Goal: Obtain resource: Obtain resource

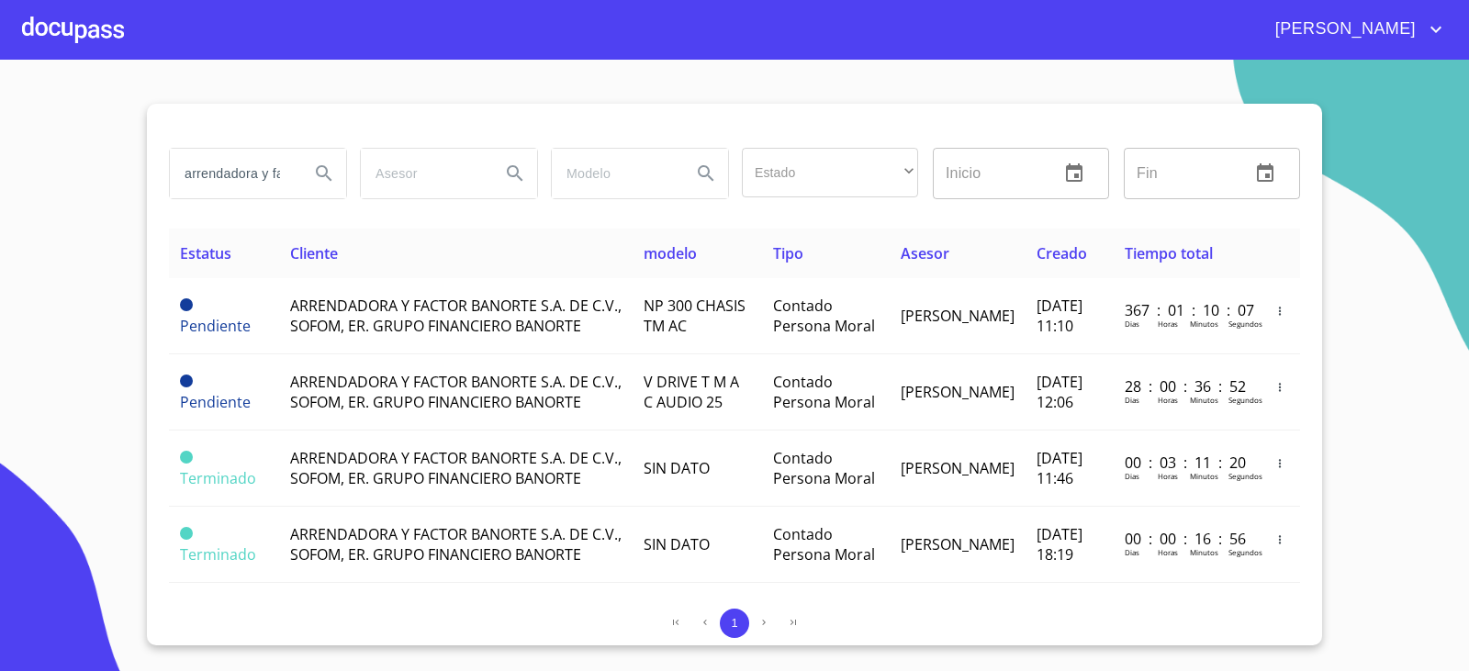
click at [273, 181] on input "arrendadora y factor" at bounding box center [232, 174] width 125 height 50
type input "DICONMA"
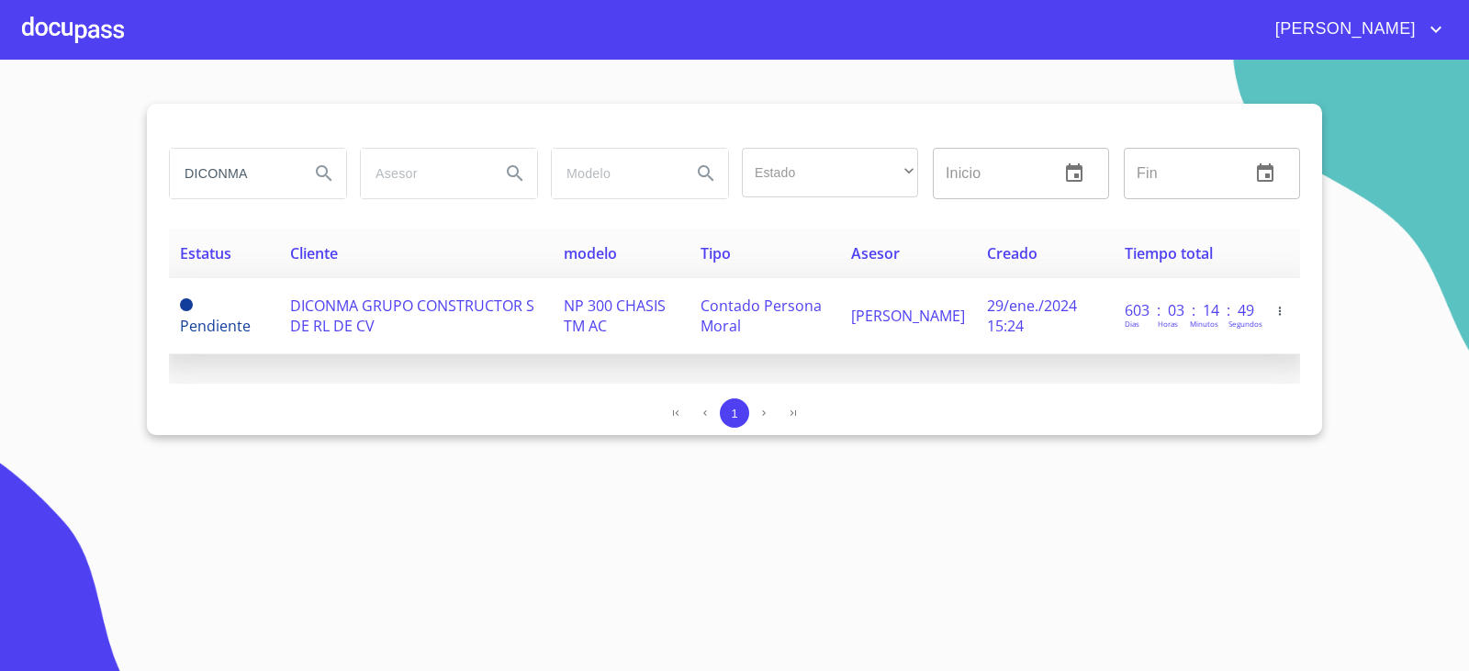
click at [341, 319] on span "DICONMA GRUPO CONSTRUCTOR S DE RL DE CV" at bounding box center [412, 316] width 244 height 40
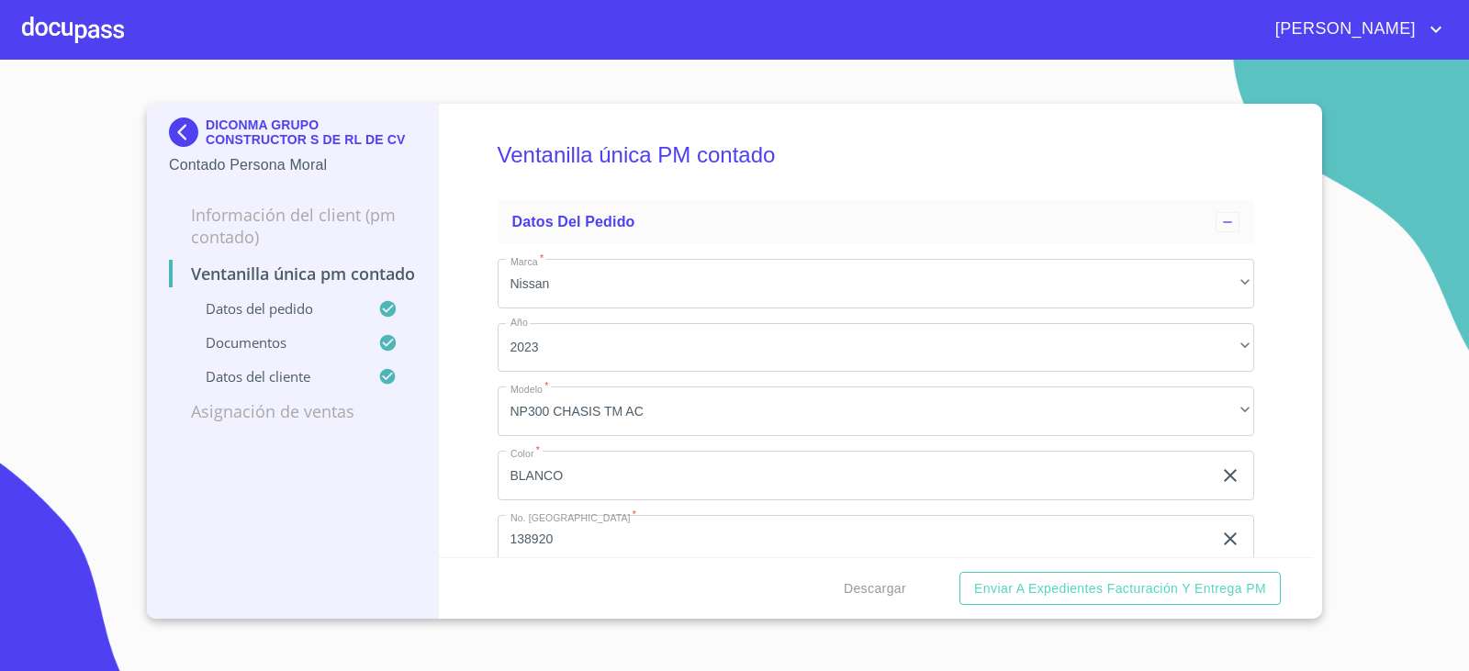
click at [1329, 292] on section "DICONMA GRUPO CONSTRUCTOR S DE RL DE CV Contado Persona Moral Información del C…" at bounding box center [734, 366] width 1469 height 612
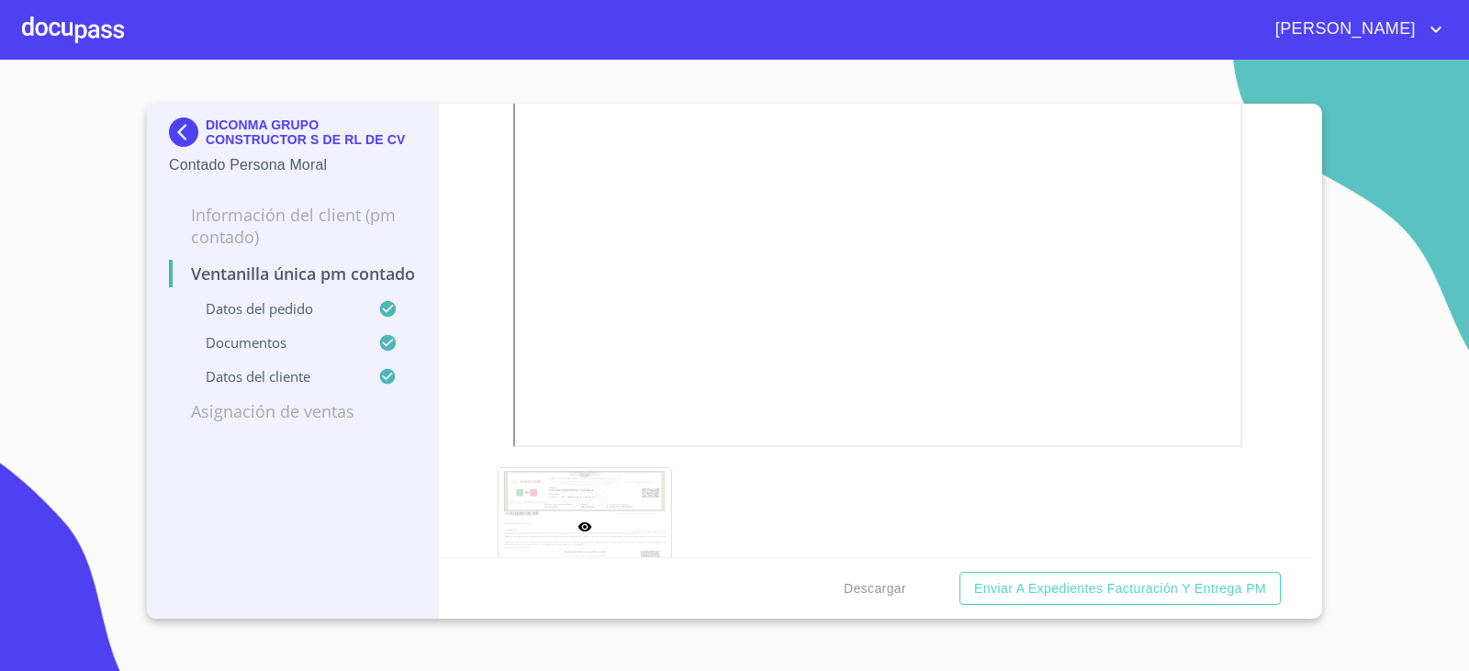
scroll to position [4315, 0]
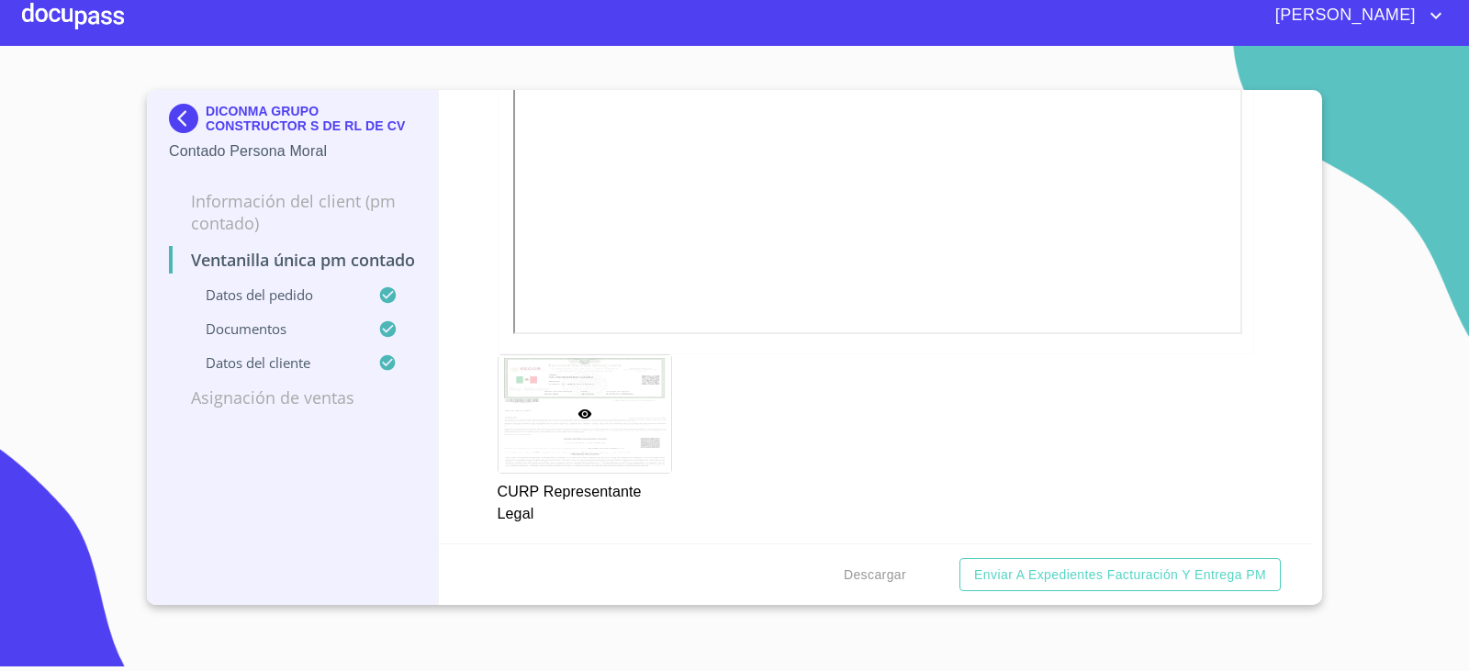
scroll to position [4781, 0]
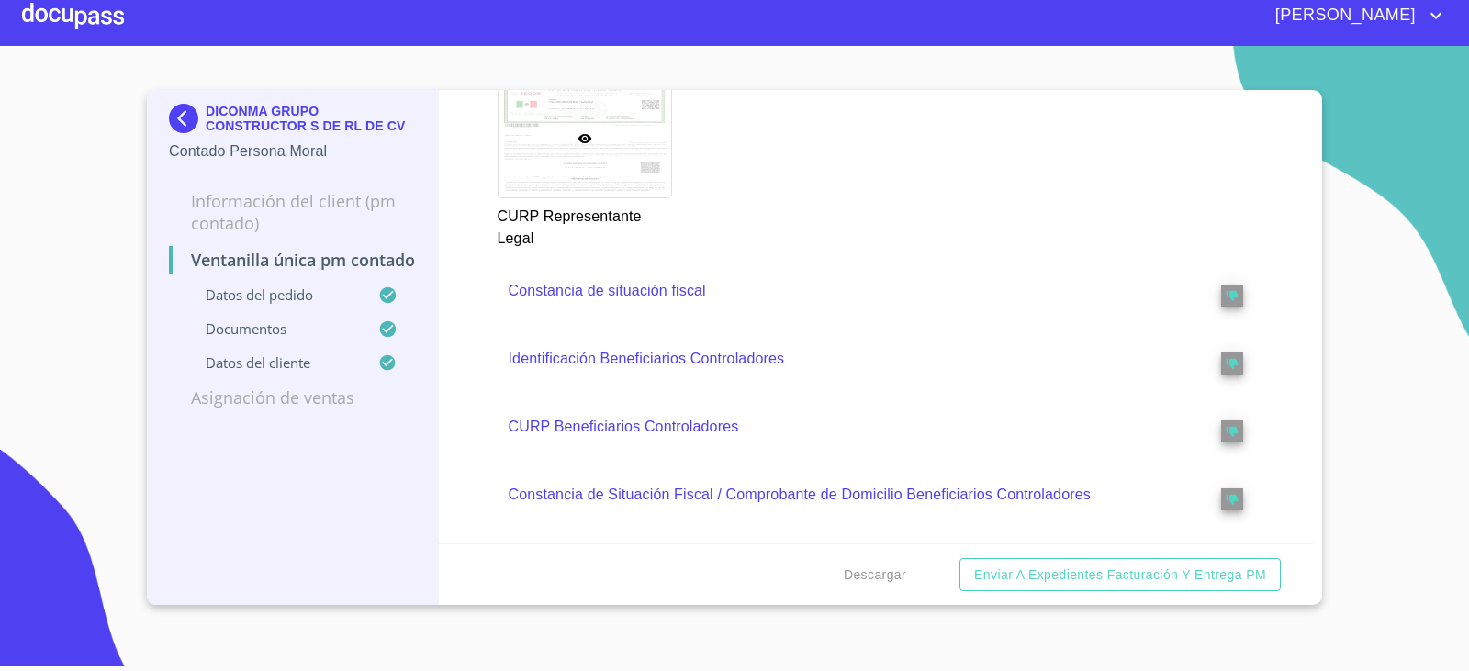
scroll to position [4138, 0]
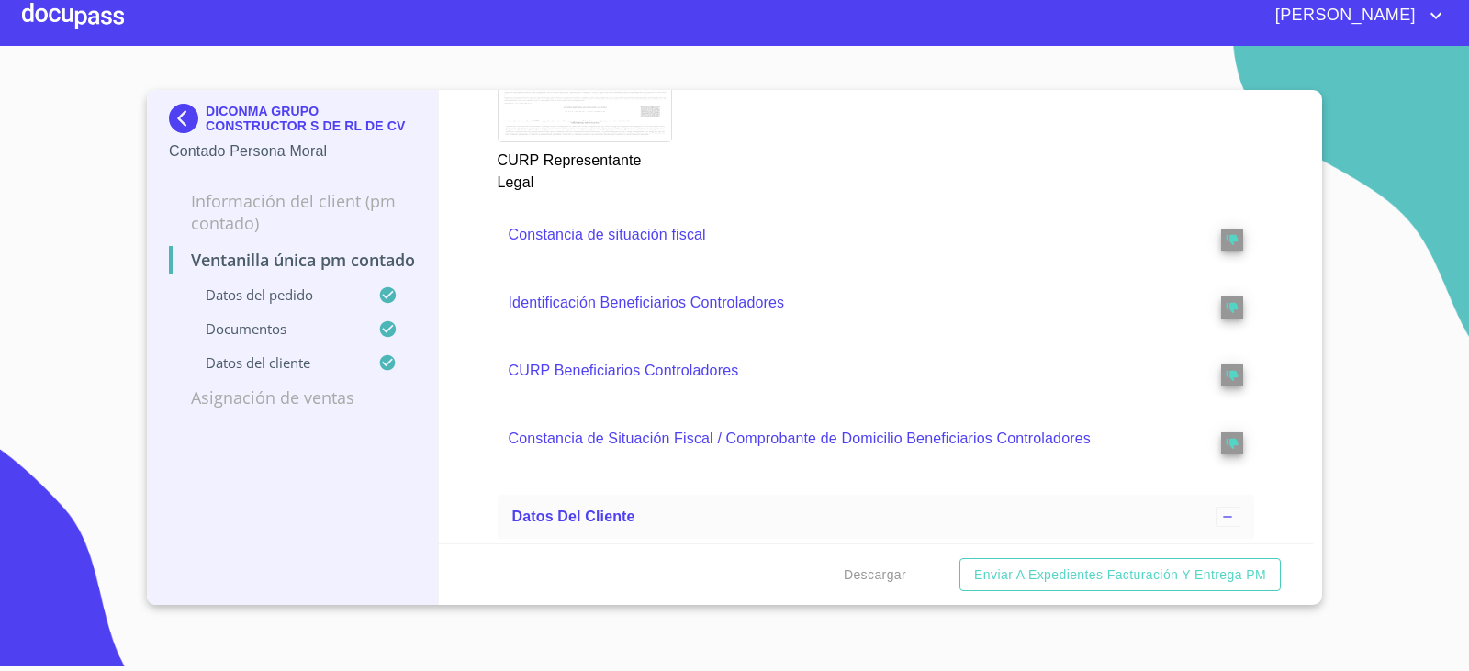
scroll to position [4781, 0]
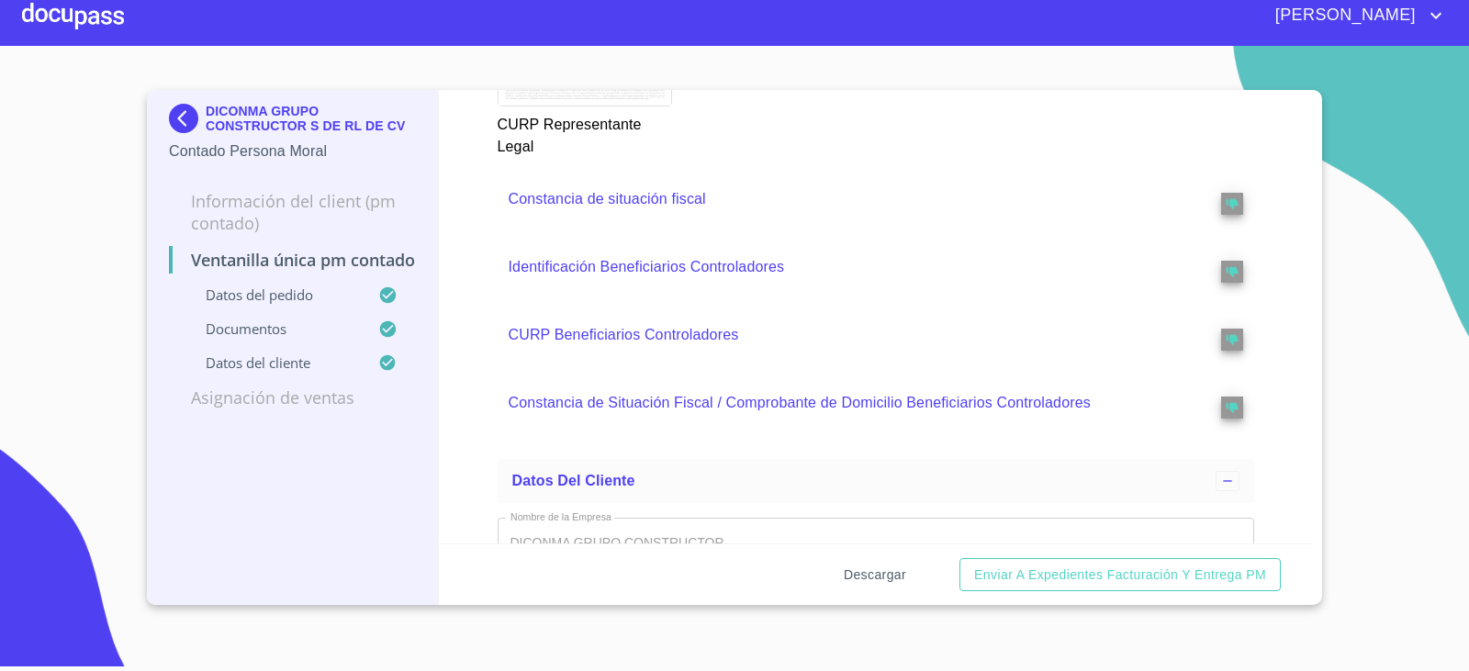
click at [881, 572] on span "Descargar" at bounding box center [875, 575] width 62 height 23
click at [189, 119] on img at bounding box center [187, 118] width 37 height 29
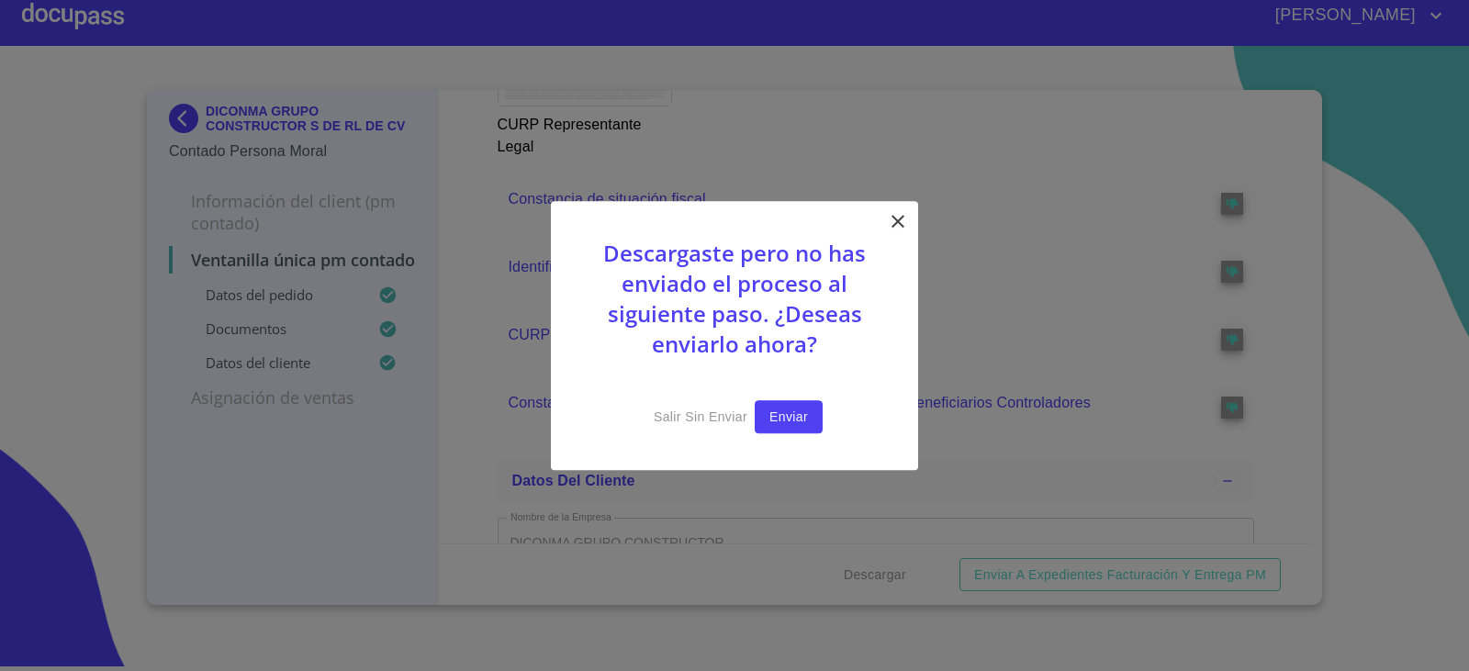
click at [782, 414] on span "Enviar" at bounding box center [788, 417] width 39 height 23
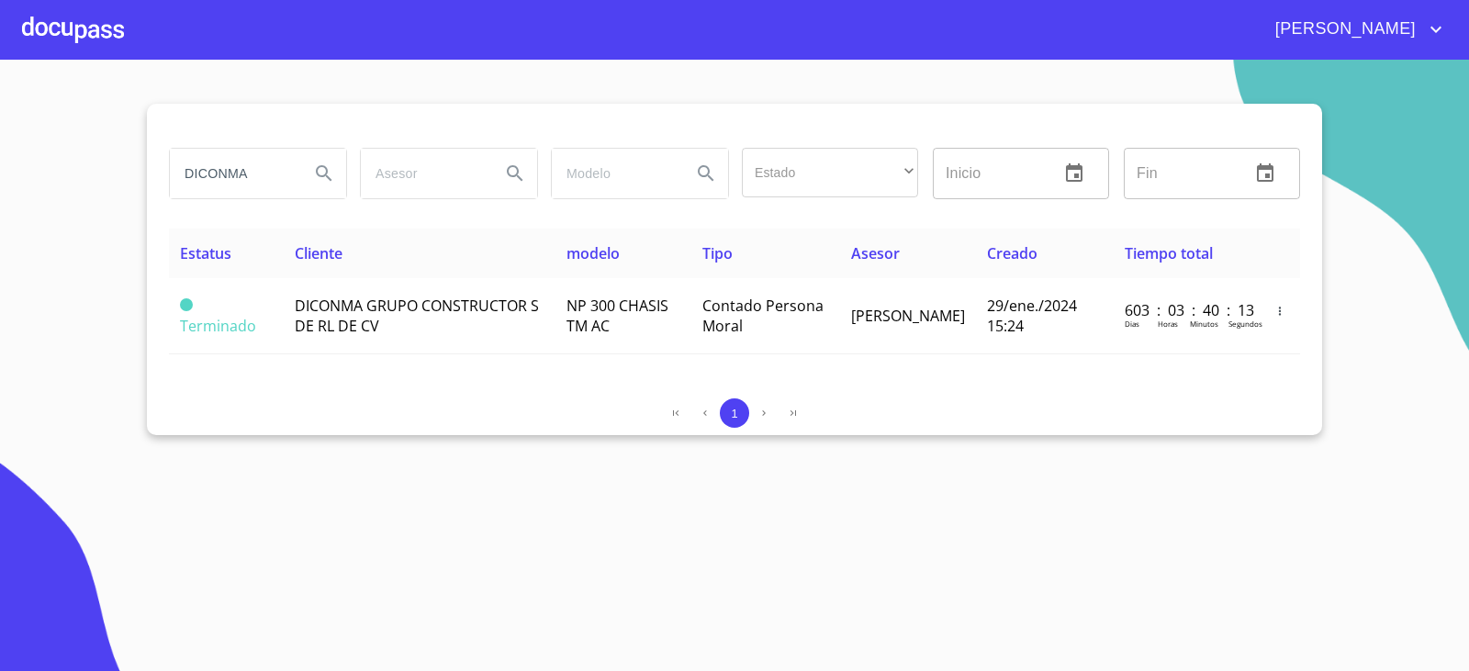
click at [221, 399] on div "1" at bounding box center [734, 412] width 1131 height 29
click at [428, 274] on th "Cliente" at bounding box center [420, 254] width 272 height 50
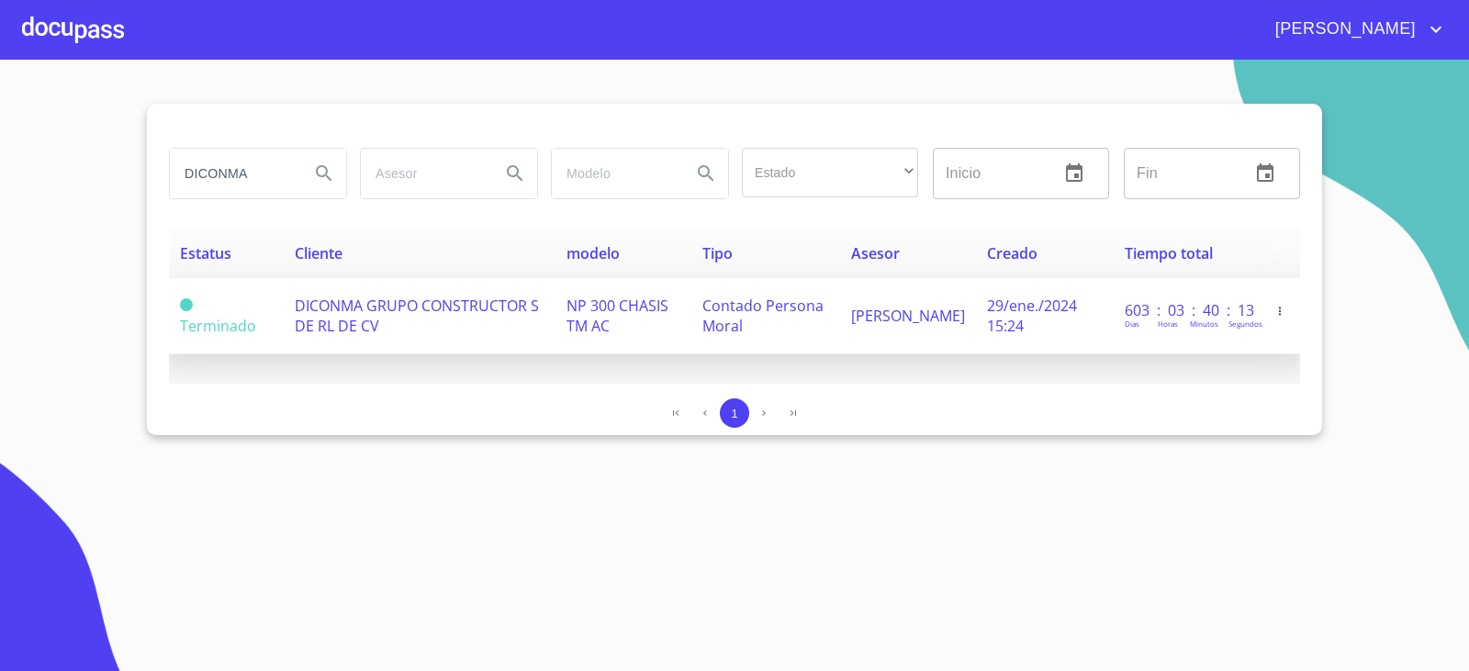
click at [429, 298] on span "DICONMA GRUPO CONSTRUCTOR S DE RL DE CV" at bounding box center [417, 316] width 244 height 40
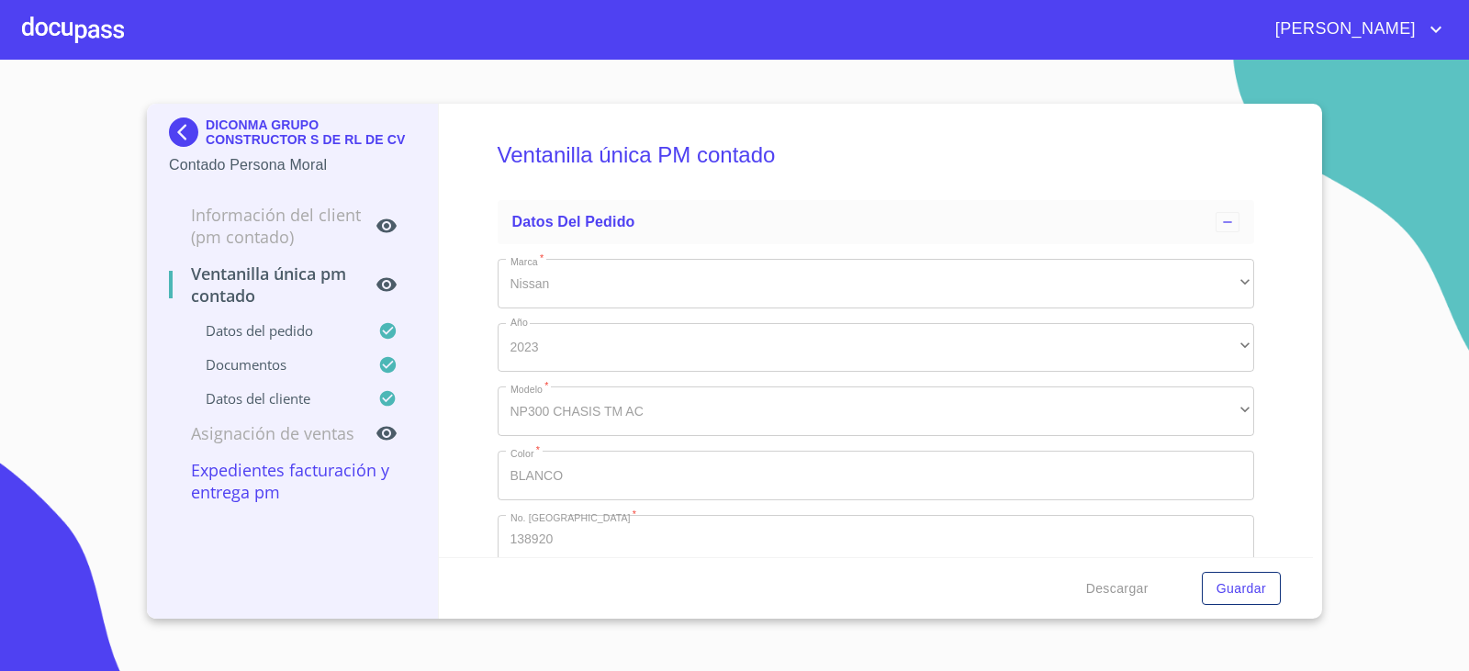
click at [193, 127] on img at bounding box center [187, 132] width 37 height 29
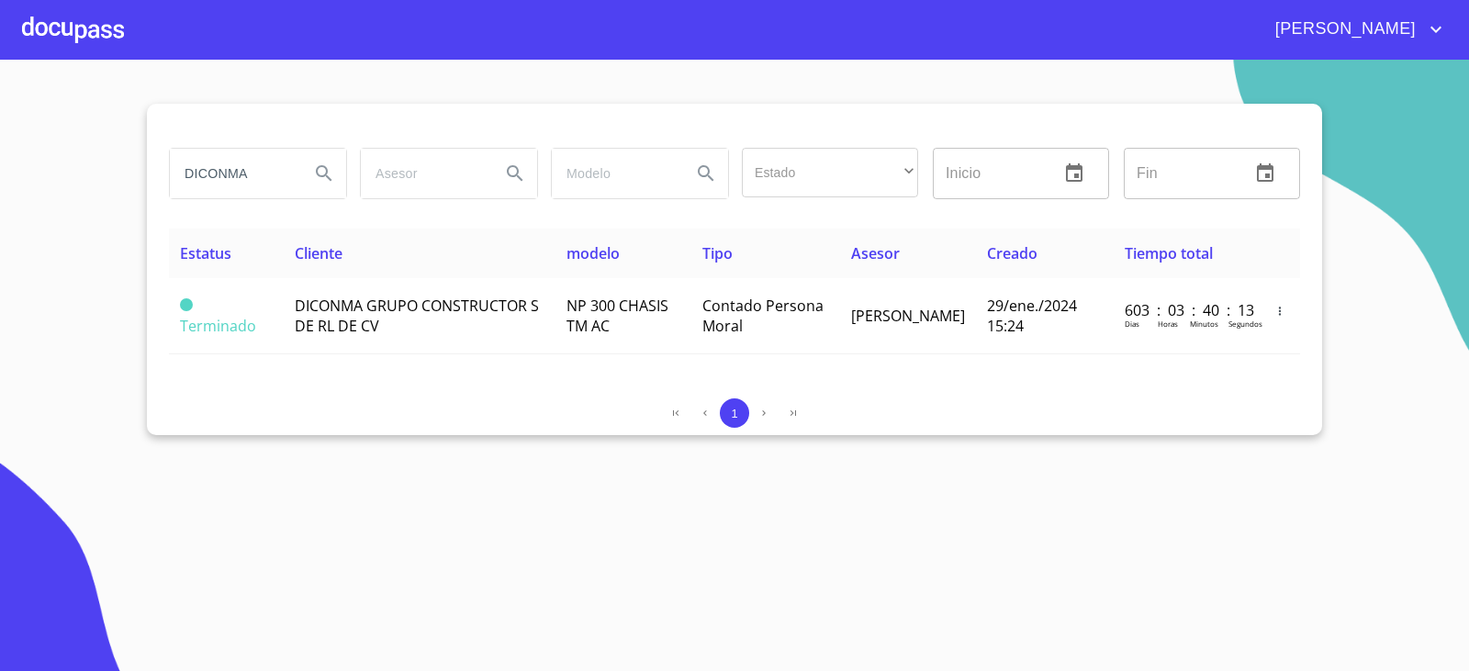
click at [236, 163] on input "DICONMA" at bounding box center [232, 174] width 125 height 50
paste input "servicios condiser"
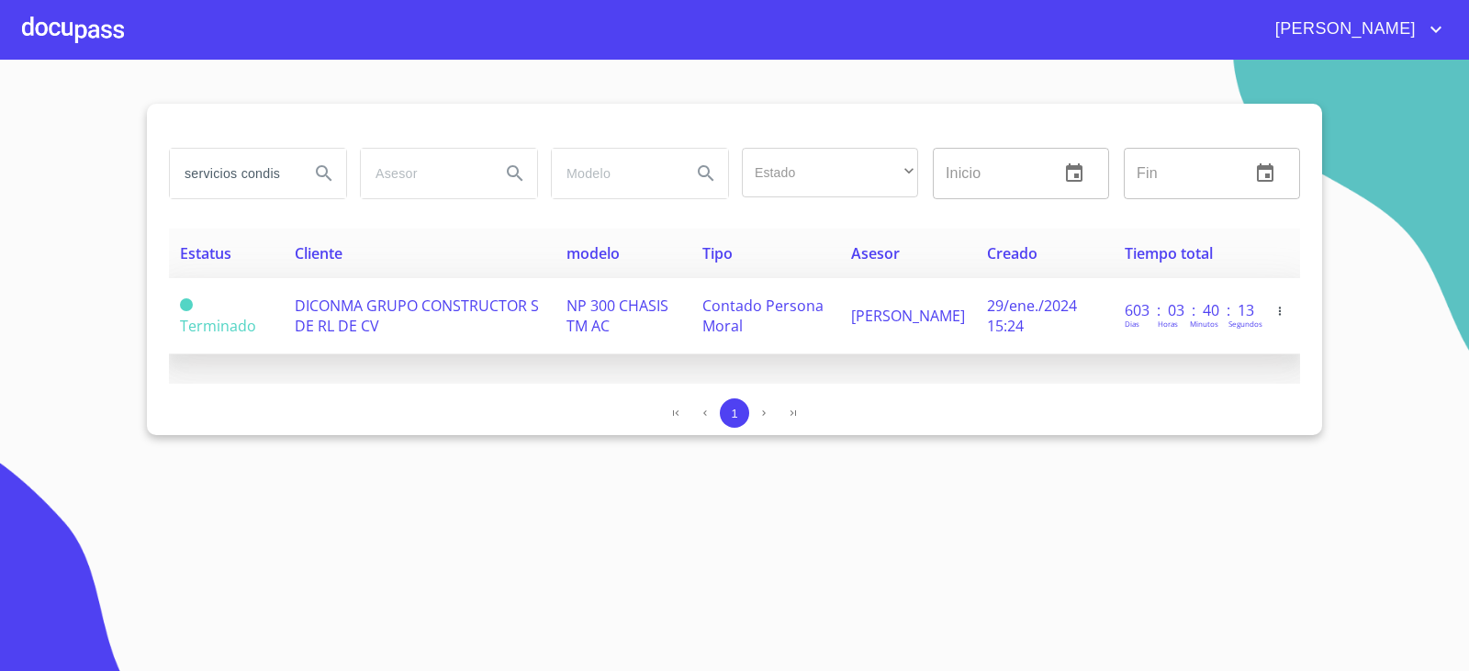
scroll to position [0, 12]
type input "servicios condiser"
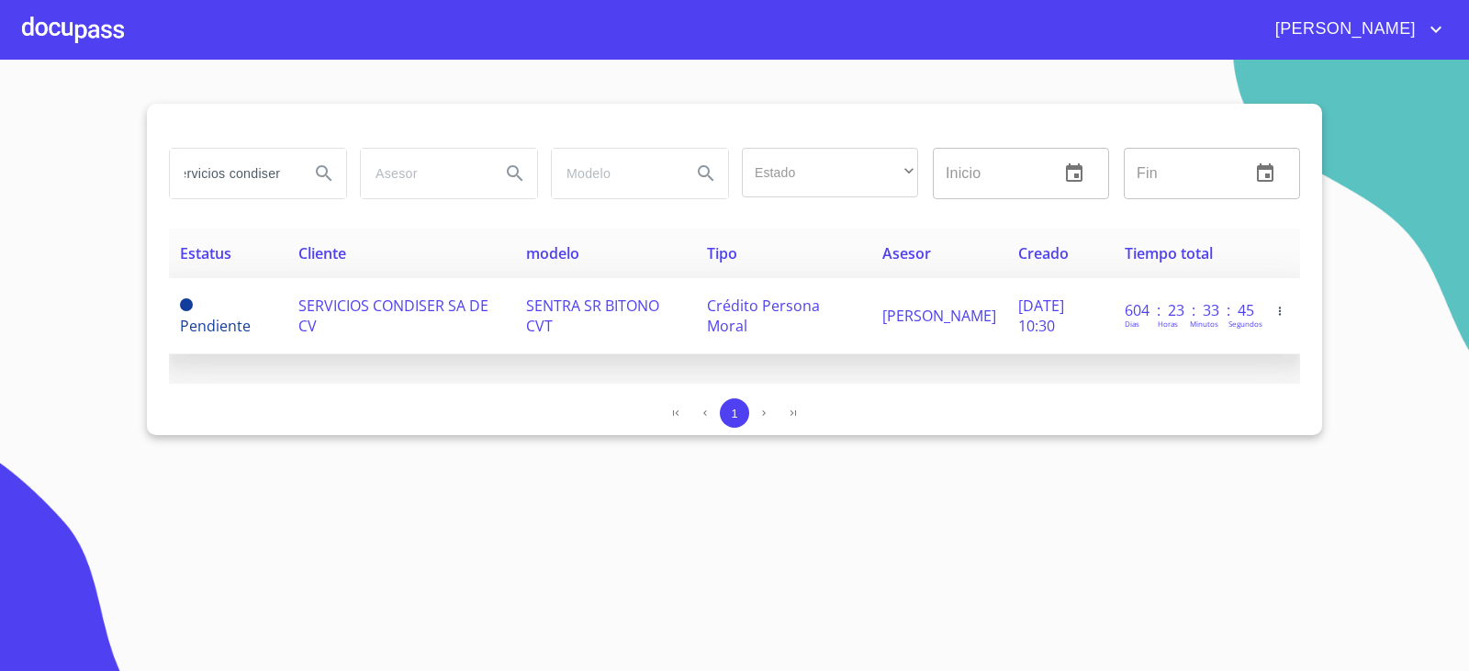
scroll to position [0, 0]
click at [272, 313] on td "Pendiente" at bounding box center [228, 316] width 118 height 76
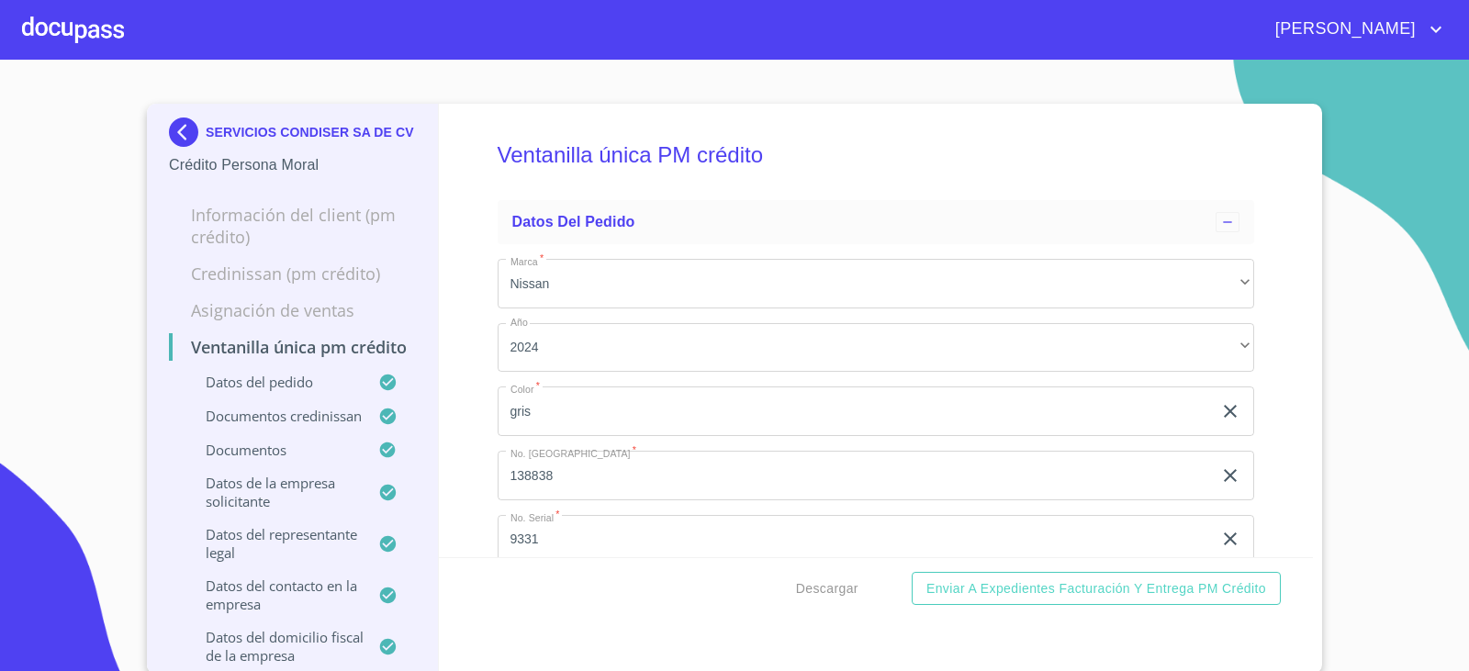
click at [461, 132] on div "Ventanilla única PM crédito Datos del pedido Marca   * Nissan ​ Año 2024 ​ Colo…" at bounding box center [876, 331] width 875 height 454
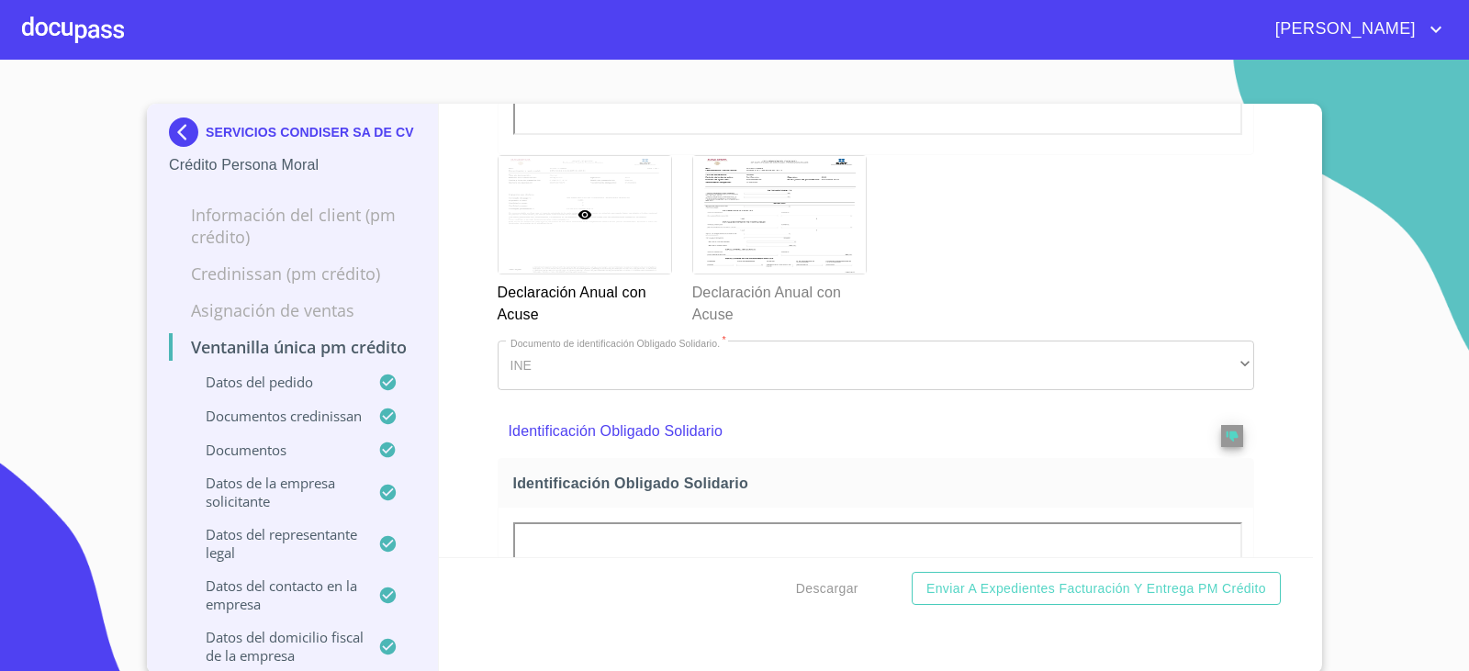
scroll to position [6152, 0]
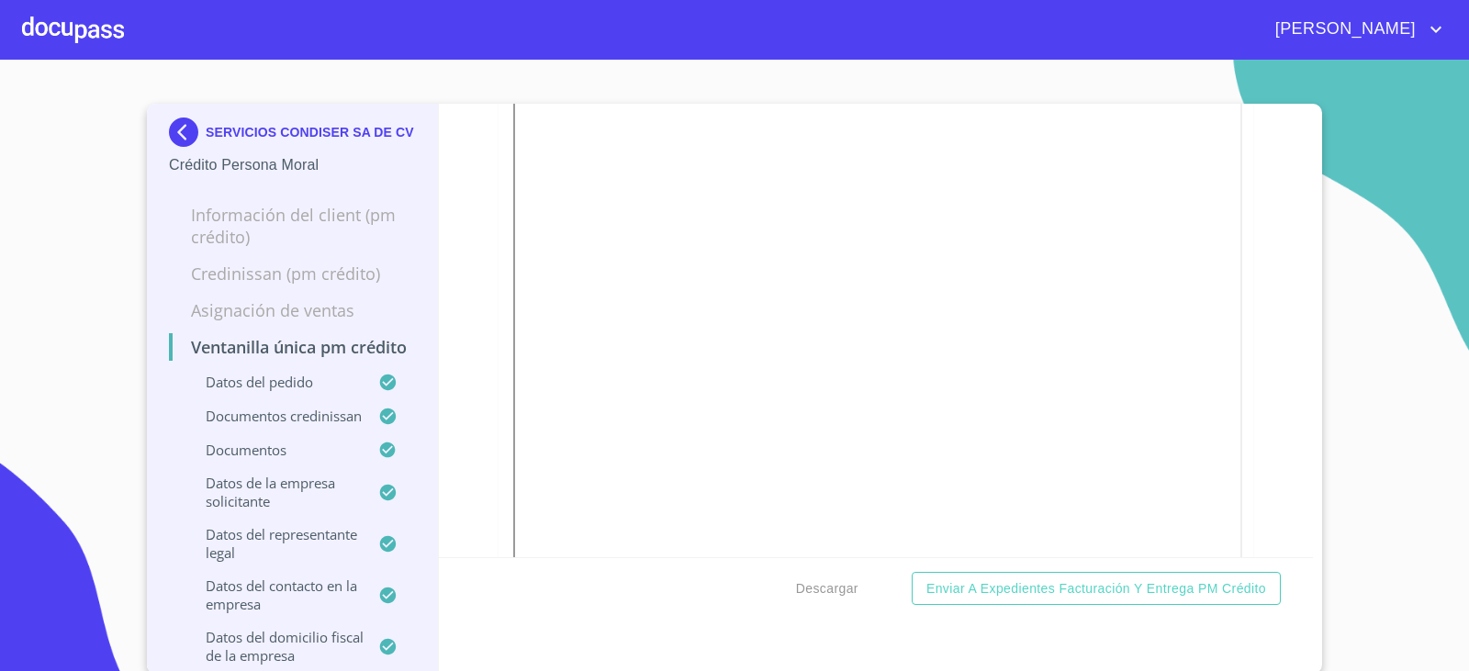
click at [825, 592] on span "Descargar" at bounding box center [827, 589] width 62 height 23
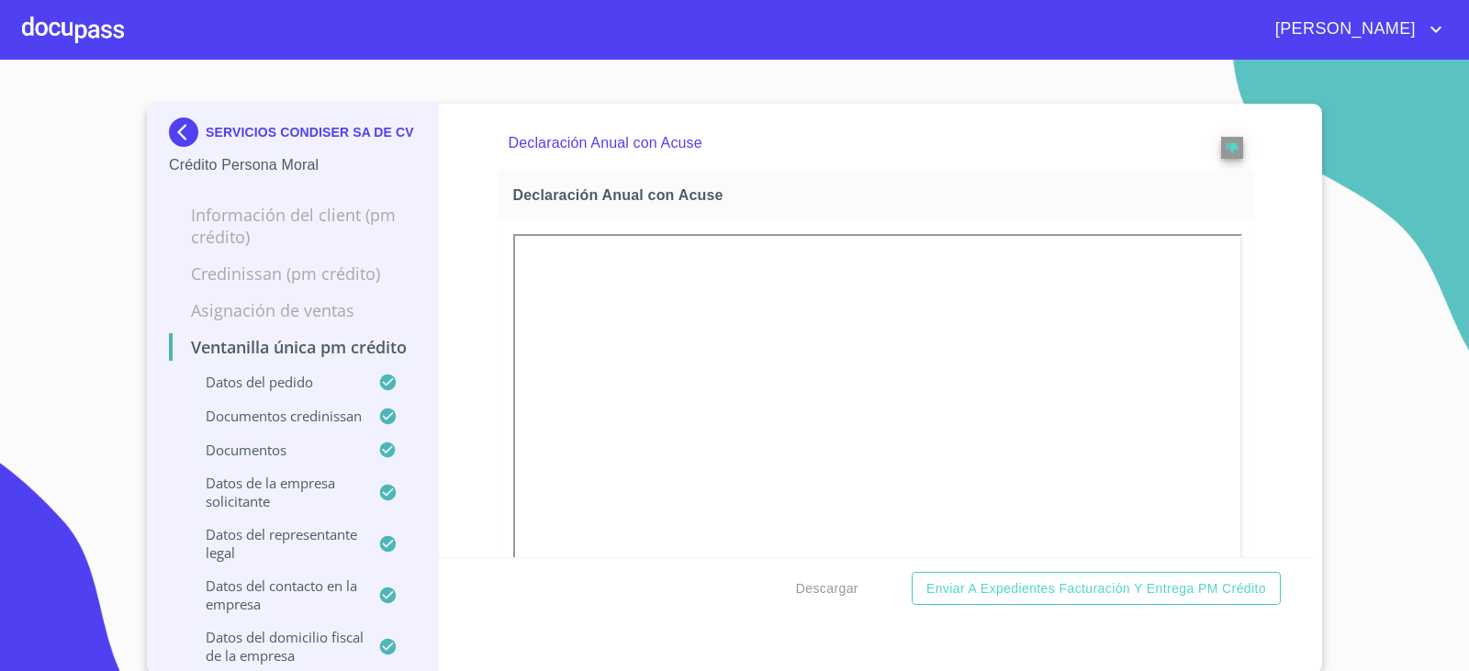
scroll to position [6886, 0]
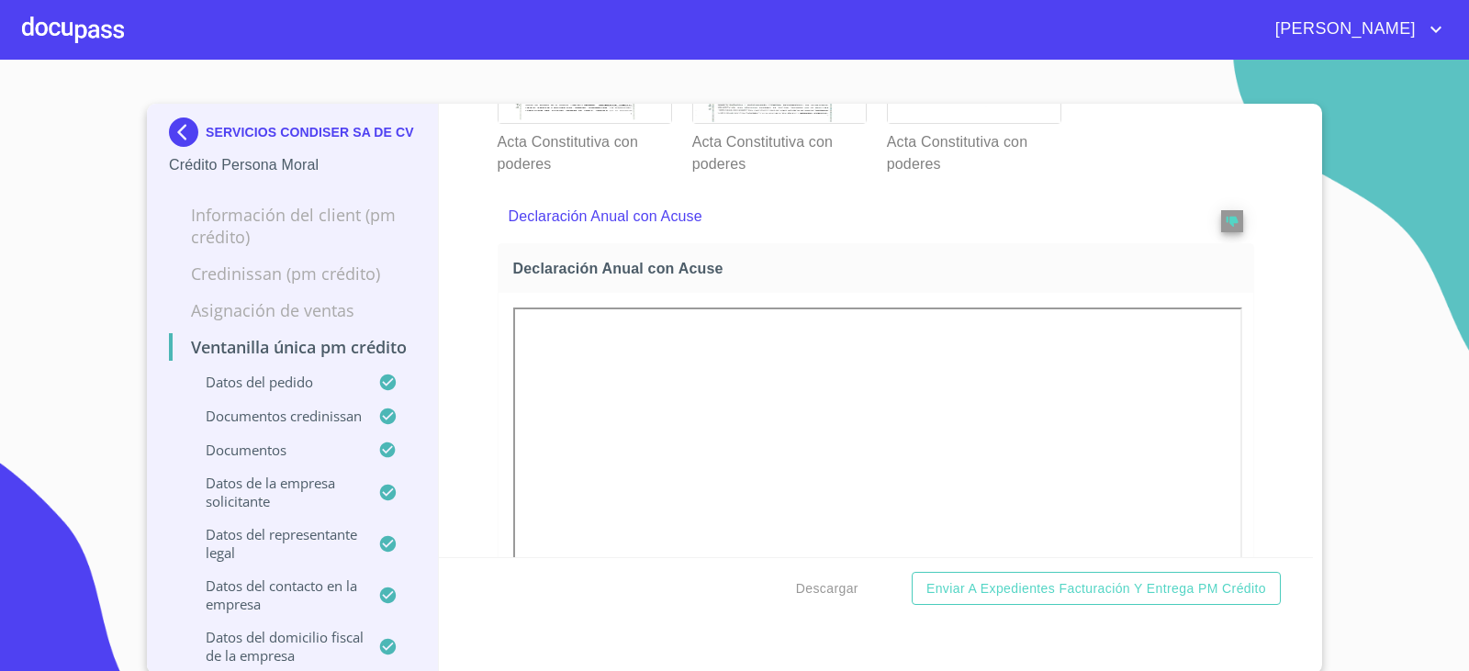
click at [979, 123] on div at bounding box center [974, 65] width 173 height 118
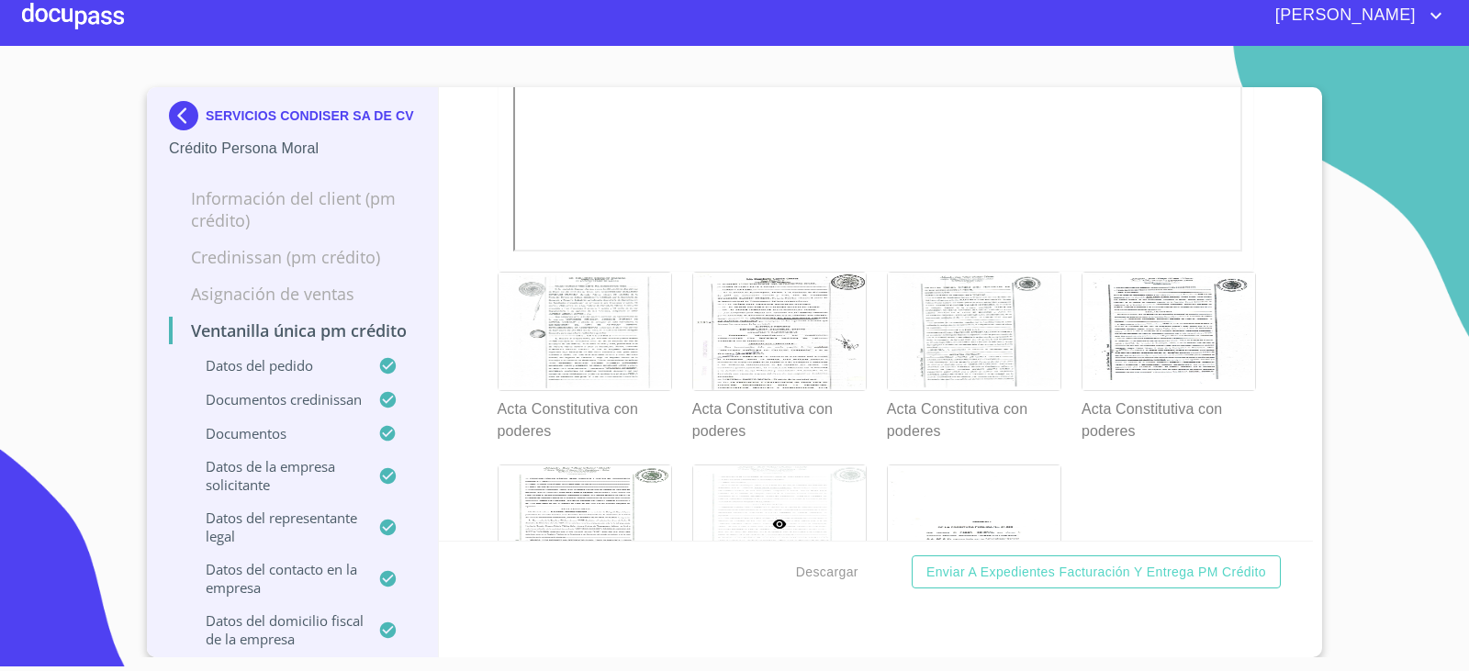
scroll to position [6803, 0]
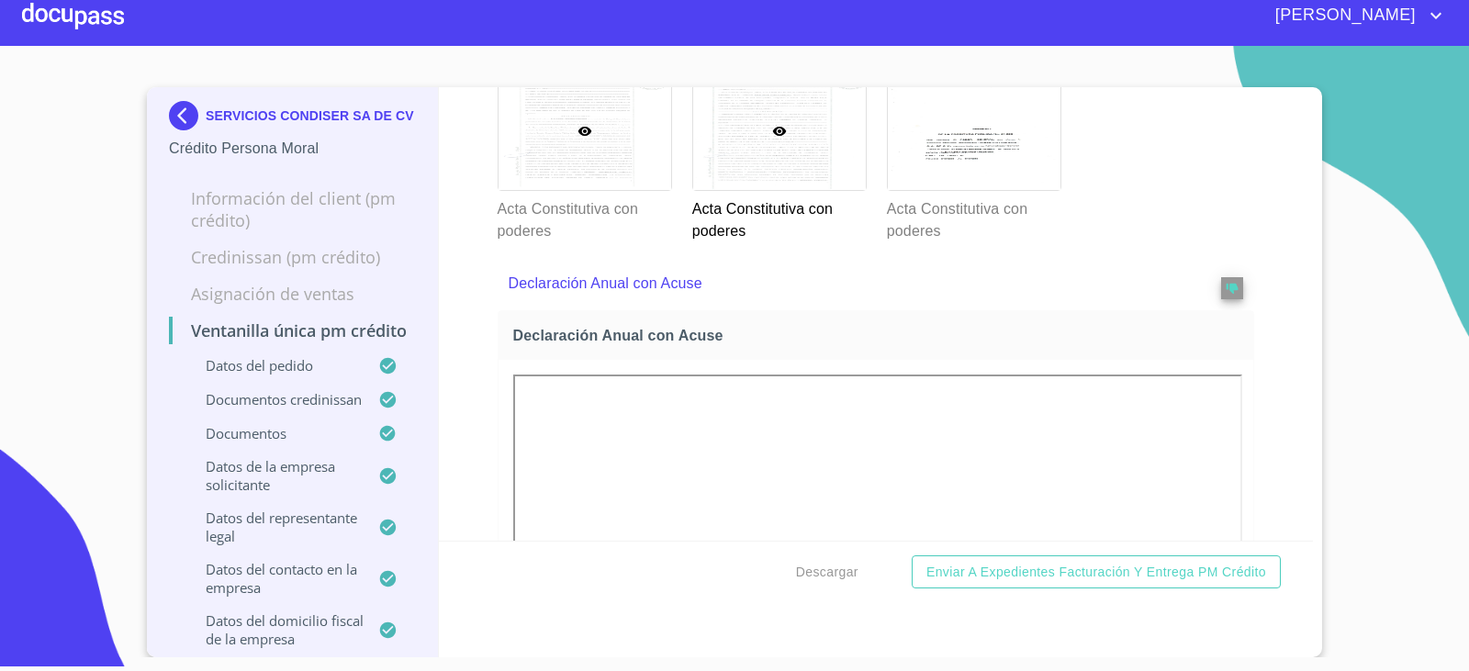
click at [589, 190] on div at bounding box center [585, 132] width 173 height 118
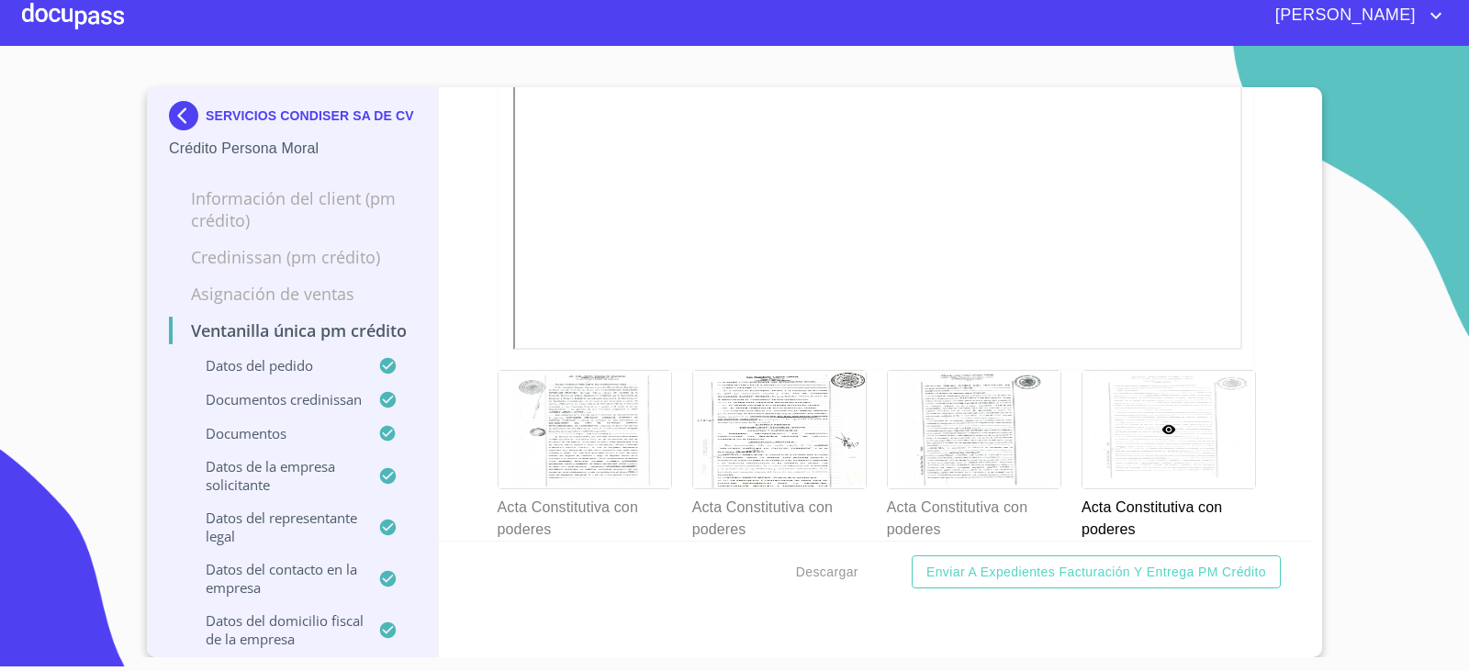
scroll to position [6344, 0]
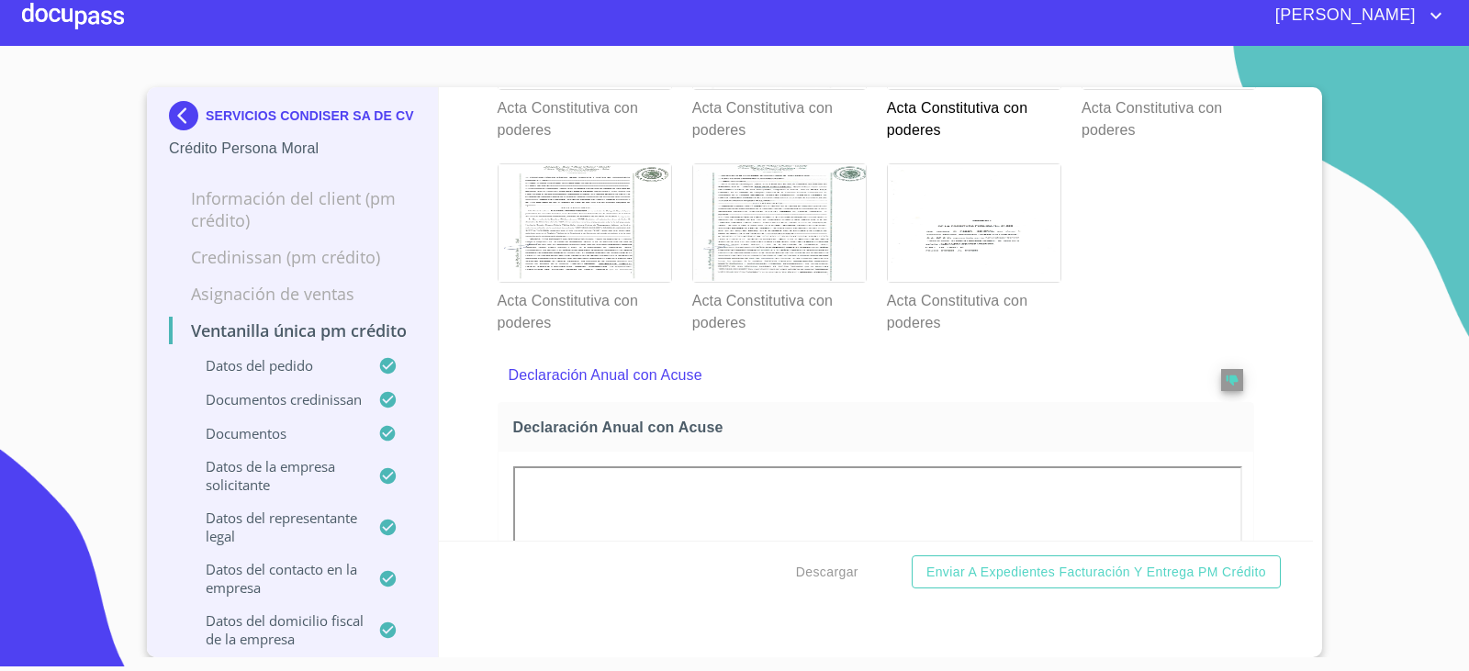
click at [737, 89] on div at bounding box center [779, 31] width 173 height 118
click at [602, 89] on div at bounding box center [585, 31] width 173 height 118
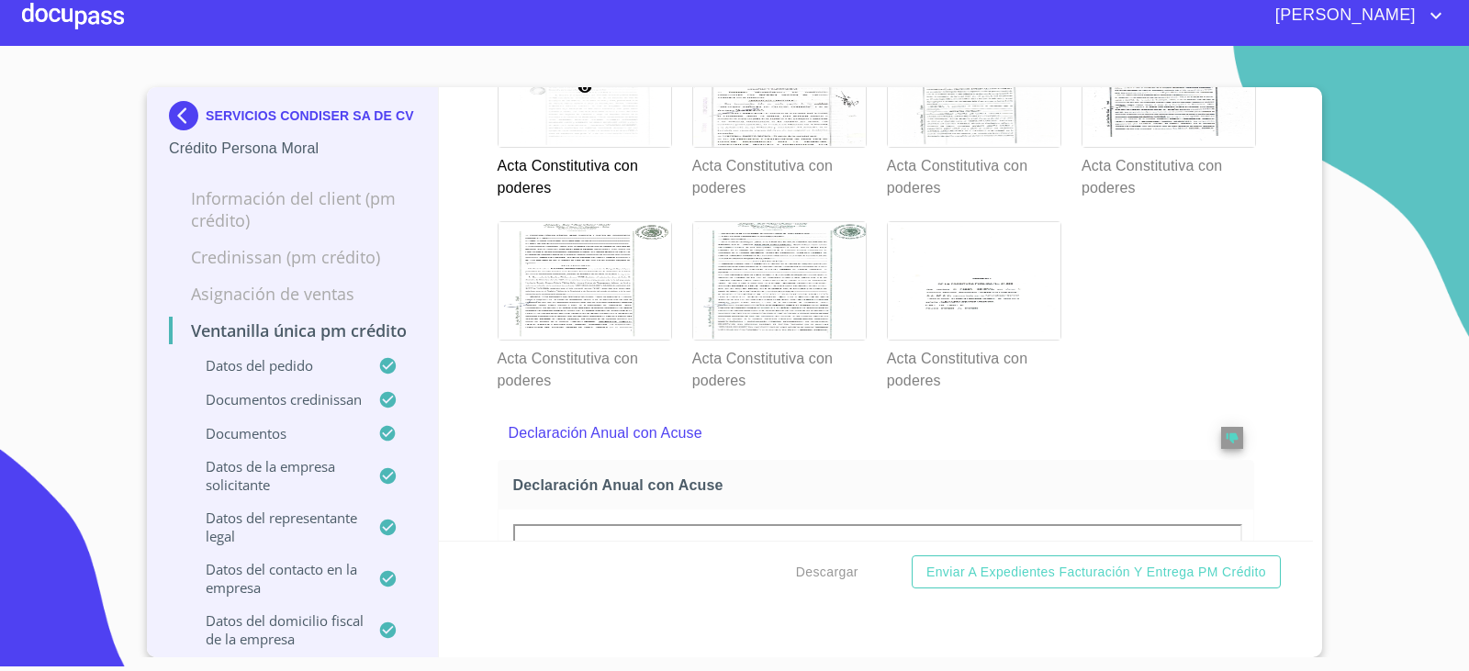
scroll to position [6895, 0]
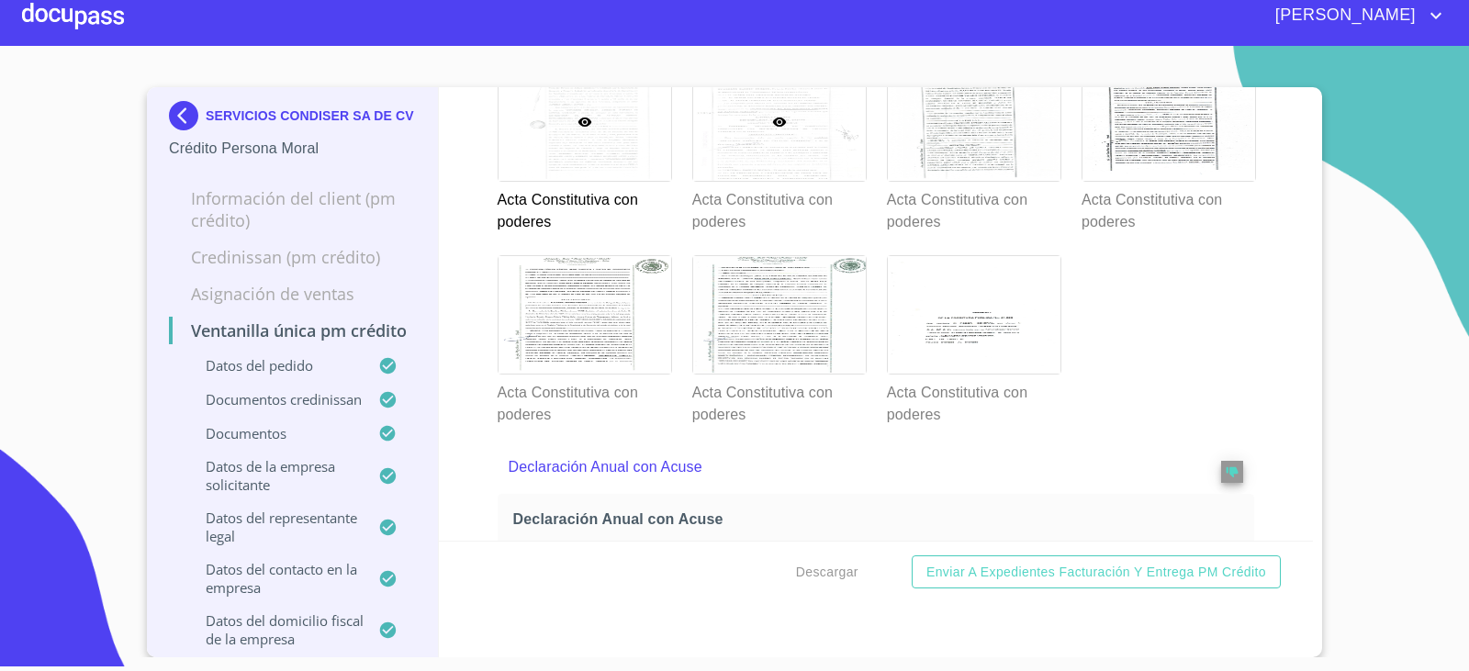
click at [813, 181] on div at bounding box center [779, 122] width 173 height 118
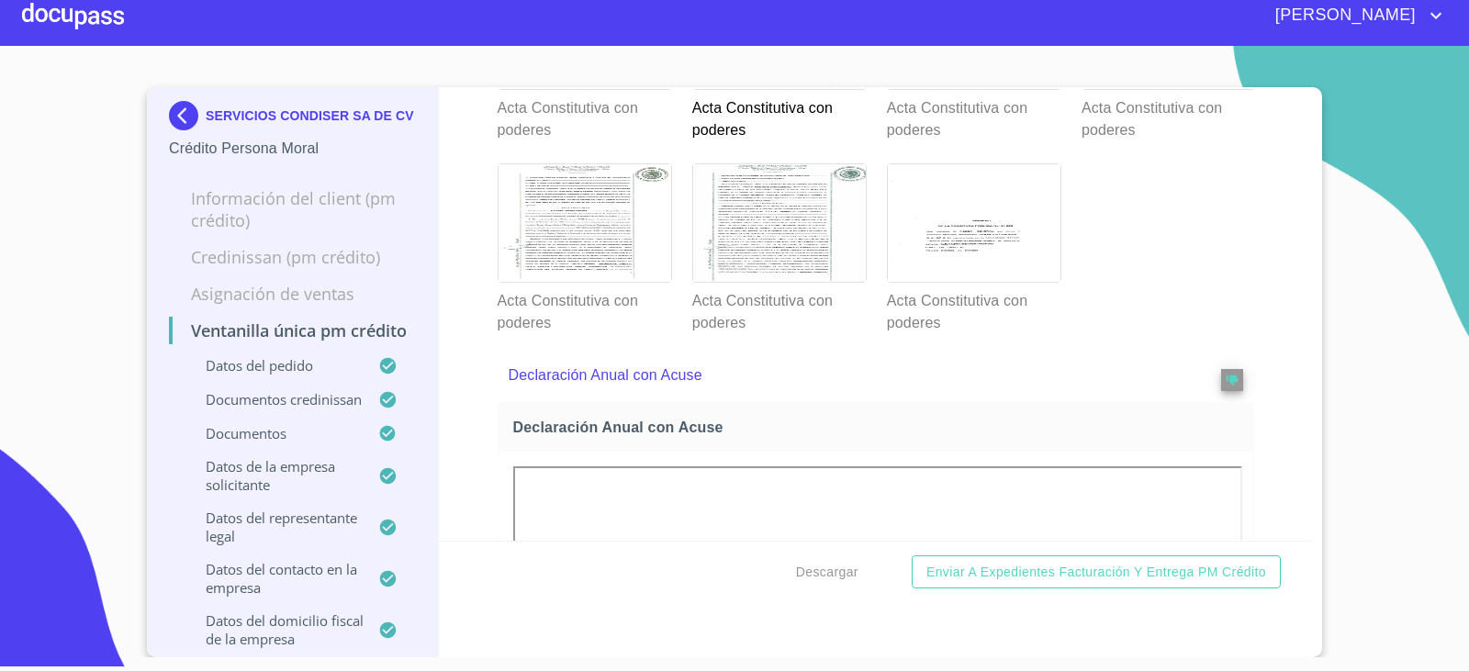
click at [954, 89] on div at bounding box center [974, 31] width 173 height 118
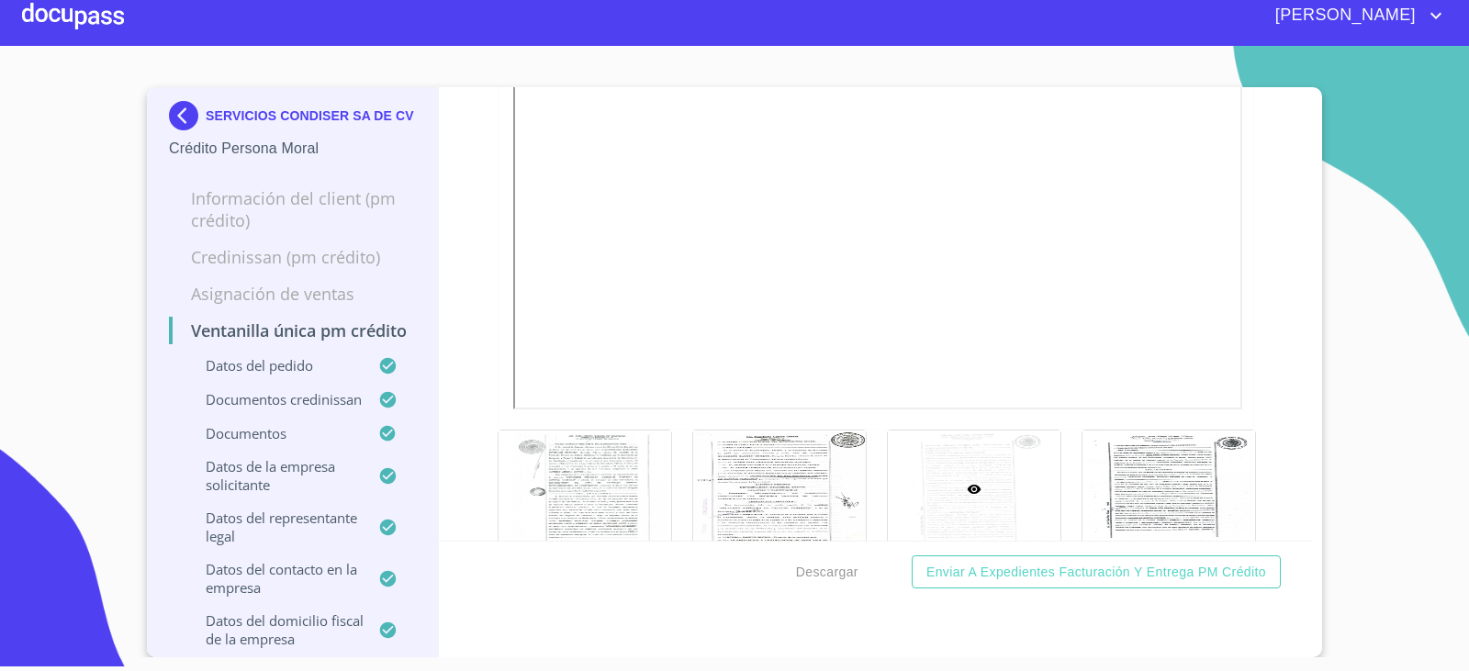
click at [1332, 266] on section "SERVICIOS CONDISER SA DE CV Crédito Persona Moral Información del Client (PM cr…" at bounding box center [734, 352] width 1469 height 612
